Goal: Transaction & Acquisition: Purchase product/service

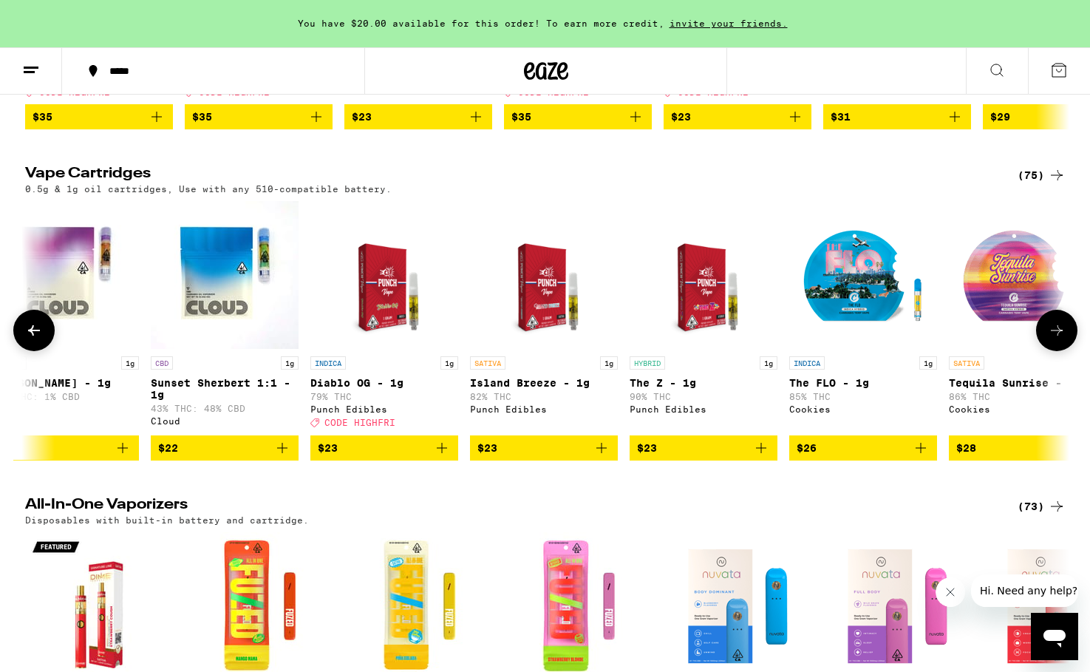
scroll to position [0, 1827]
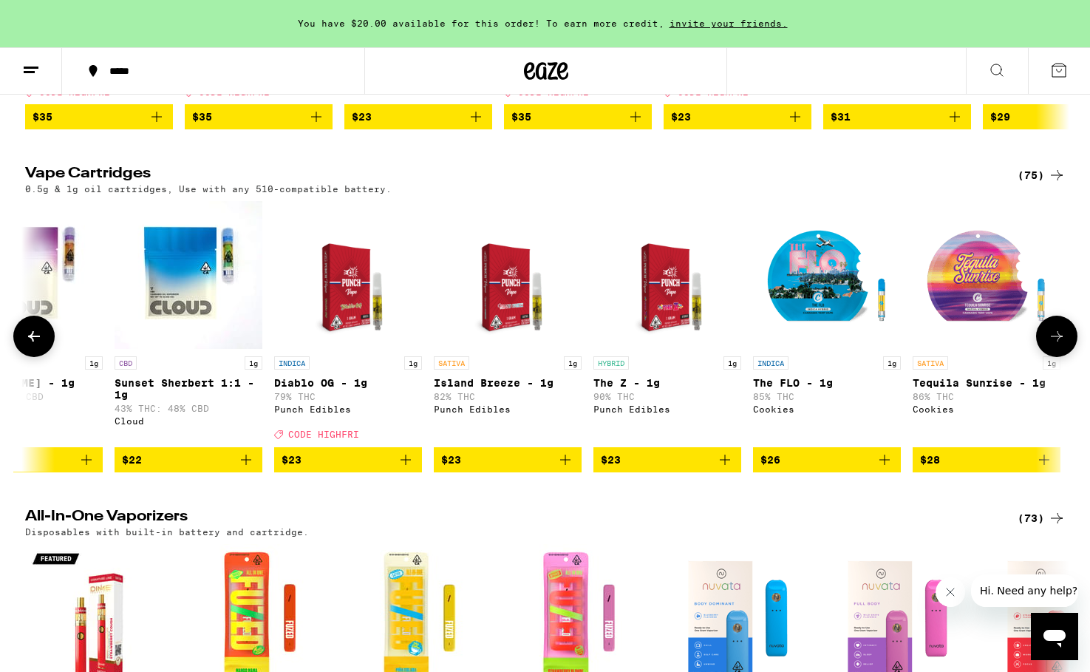
click at [567, 465] on icon "Add to bag" at bounding box center [565, 460] width 10 height 10
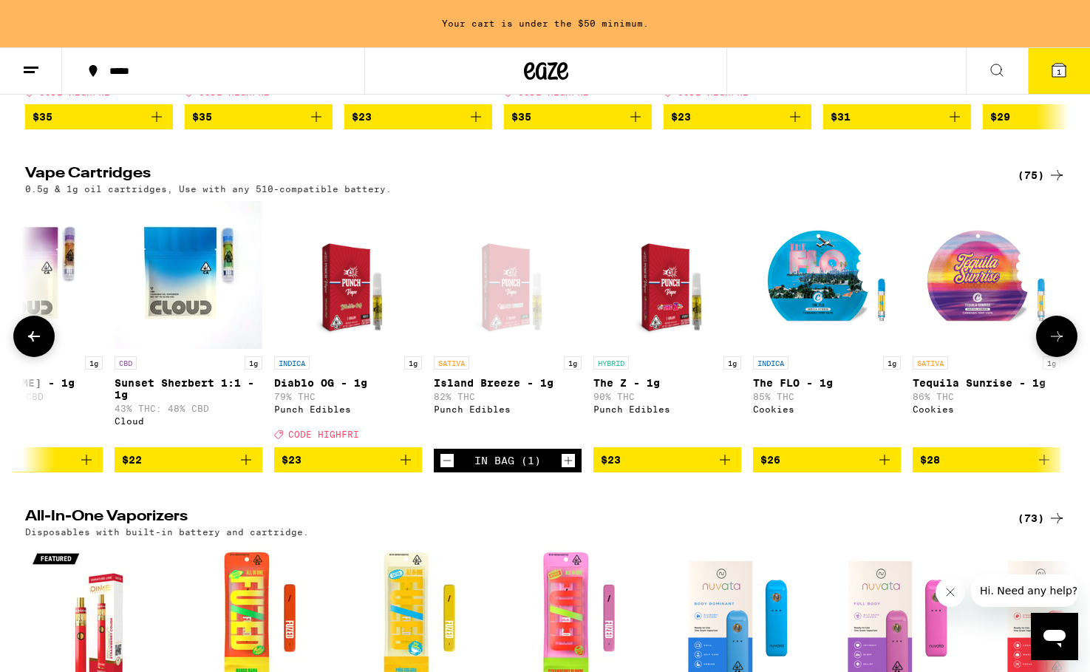
click at [725, 469] on icon "Add to bag" at bounding box center [725, 460] width 18 height 18
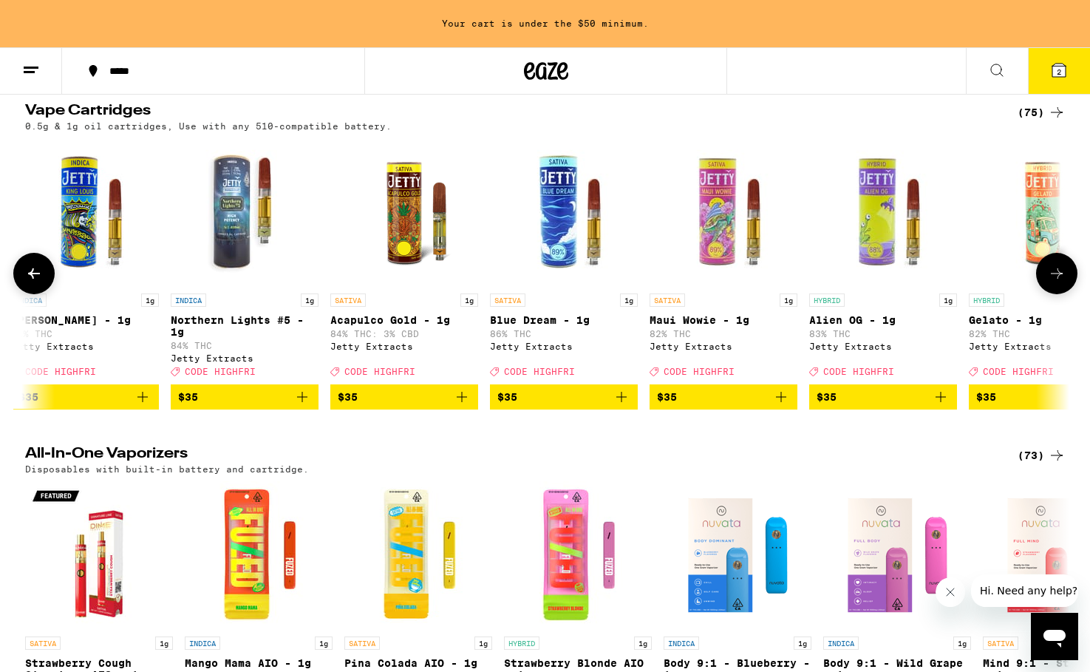
scroll to position [0, 7402]
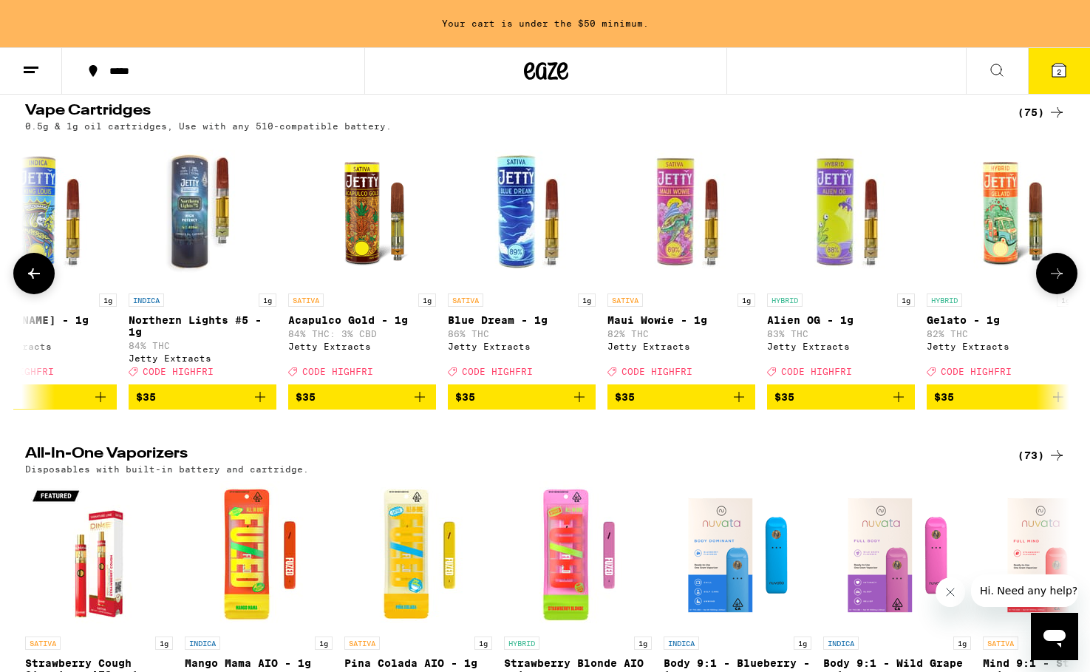
click at [728, 406] on span "$35" at bounding box center [681, 397] width 133 height 18
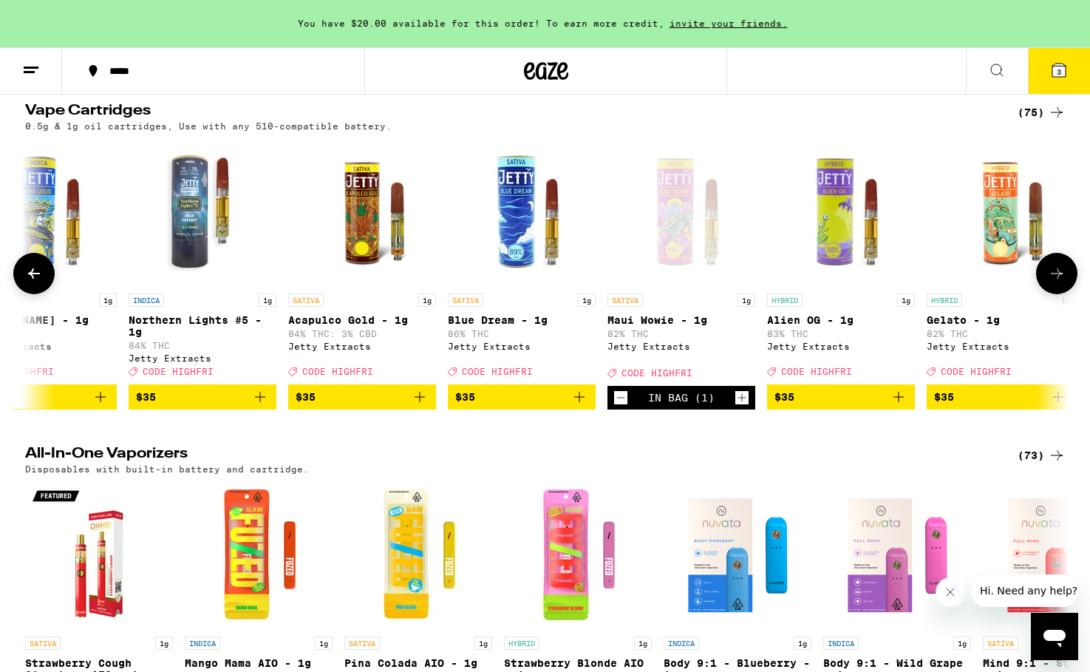
click at [991, 406] on span "$35" at bounding box center [1000, 397] width 133 height 18
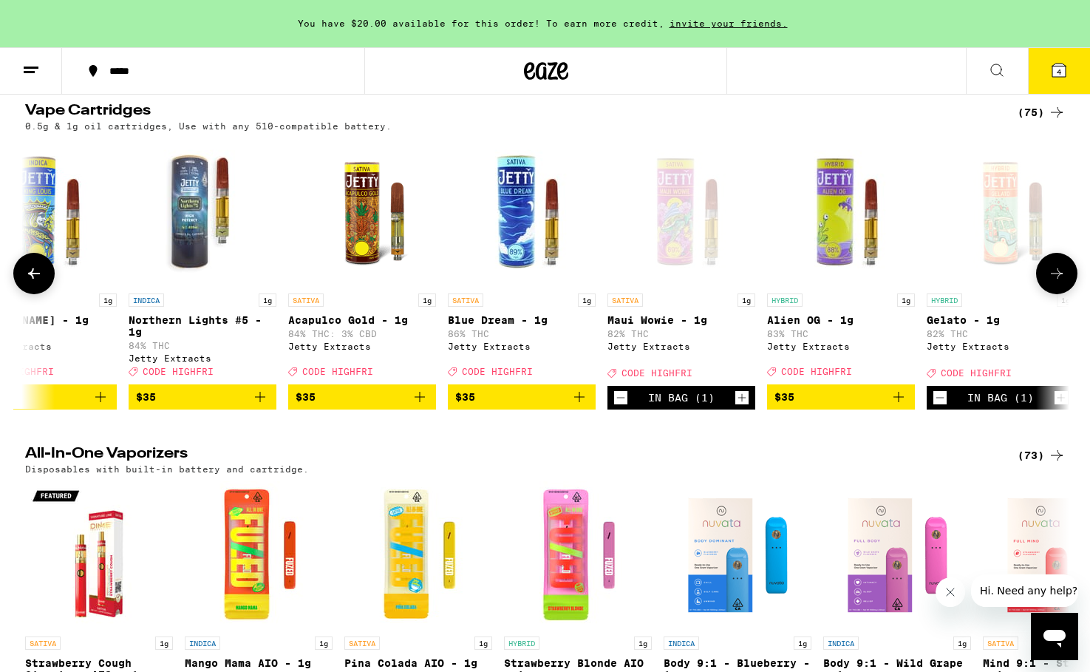
click at [407, 406] on span "$35" at bounding box center [362, 397] width 133 height 18
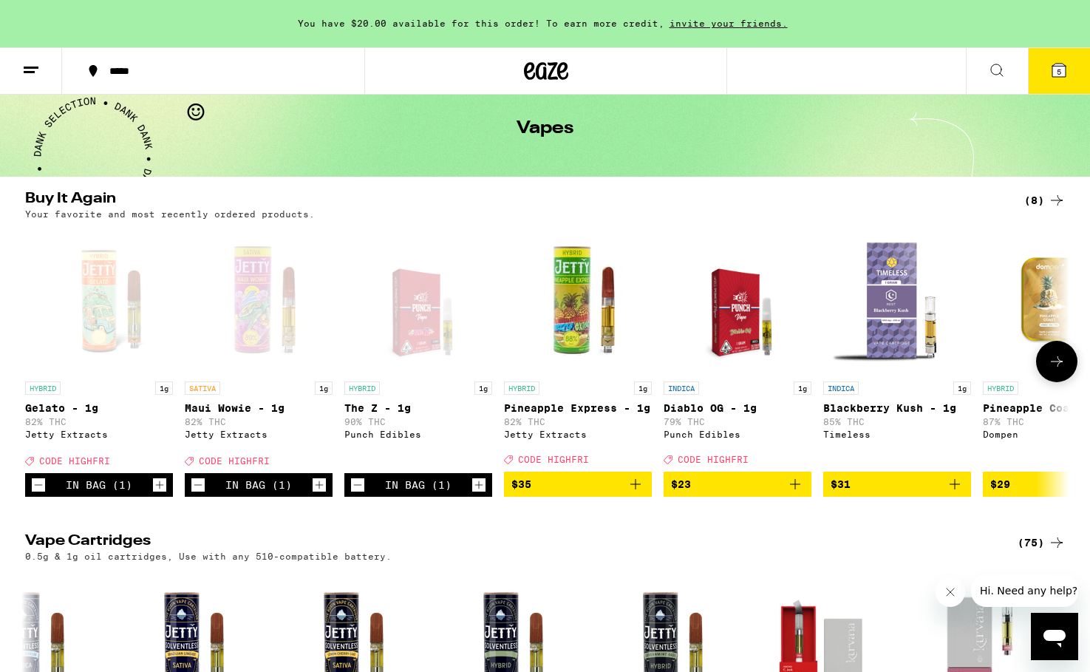
scroll to position [0, 0]
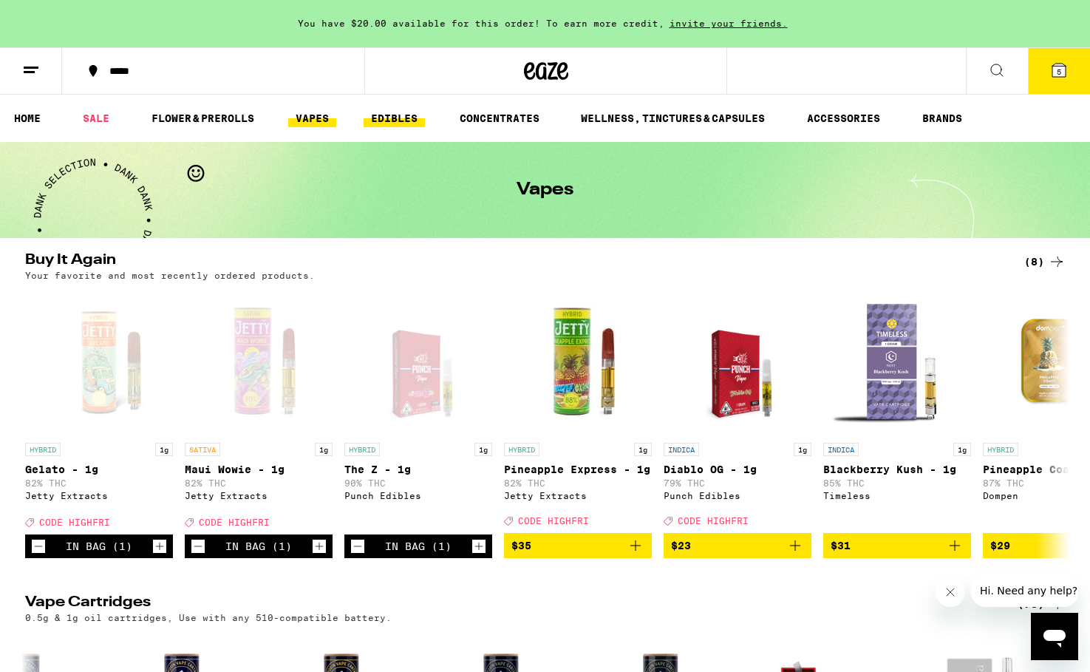
click at [392, 118] on link "EDIBLES" at bounding box center [394, 118] width 61 height 18
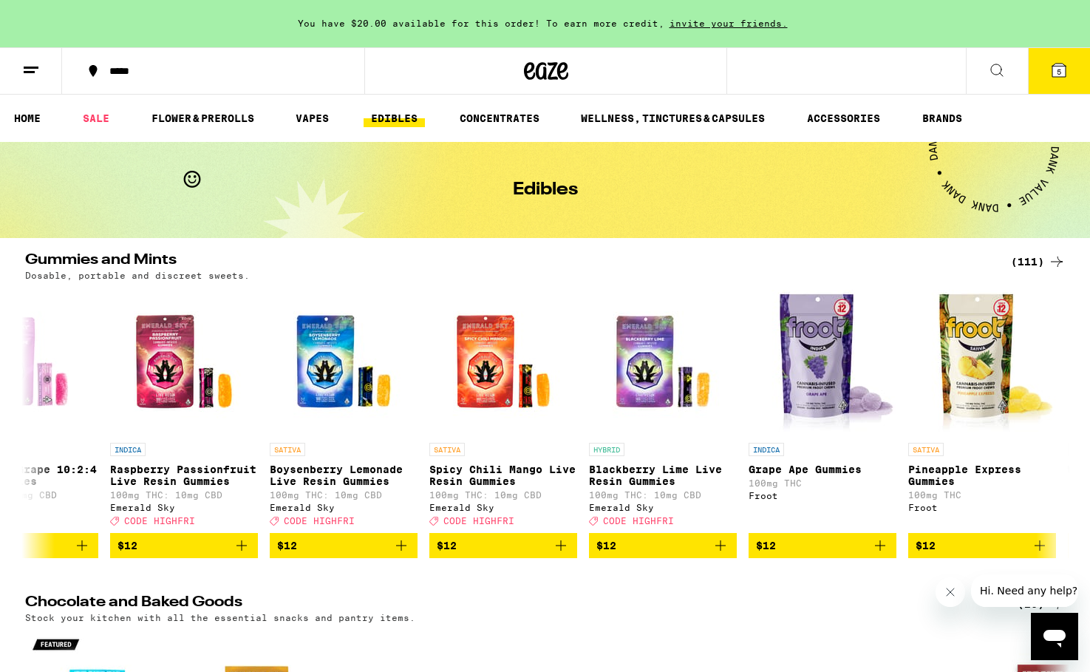
scroll to position [1, 0]
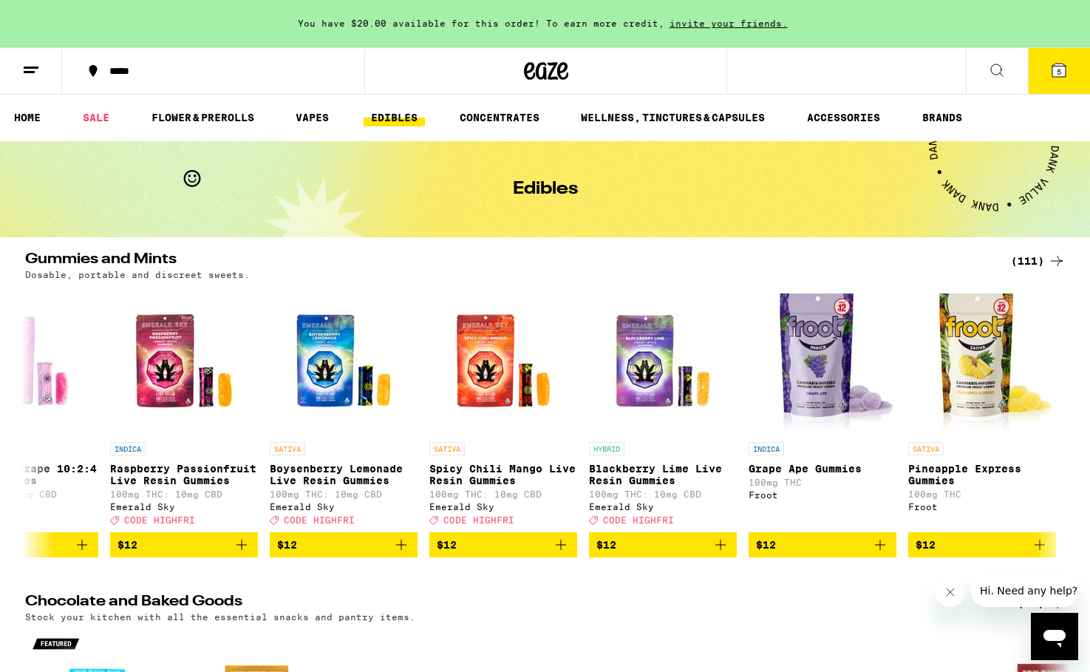
click at [1059, 69] on span "5" at bounding box center [1059, 71] width 4 height 9
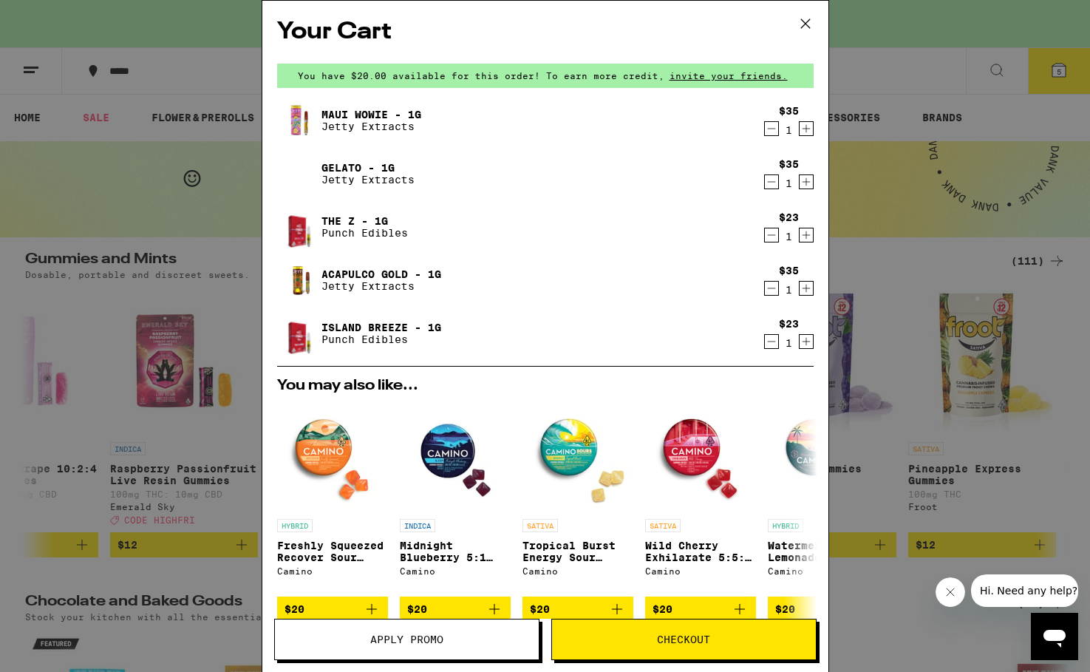
click at [807, 19] on icon at bounding box center [806, 24] width 22 height 22
